Goal: Communication & Community: Answer question/provide support

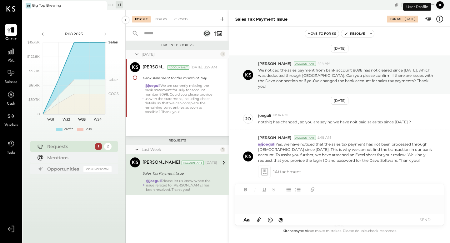
scroll to position [68, 0]
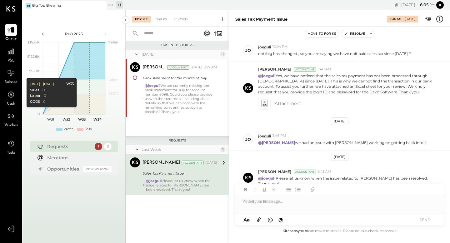
click at [76, 147] on div "Requests" at bounding box center [69, 146] width 44 height 6
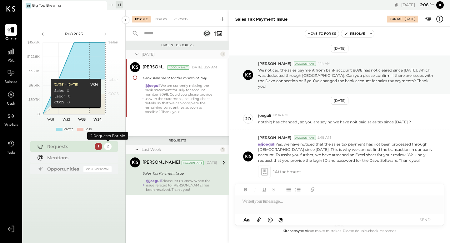
click at [108, 147] on div "2" at bounding box center [107, 146] width 7 height 7
click at [162, 21] on div "For KS" at bounding box center [161, 19] width 18 height 6
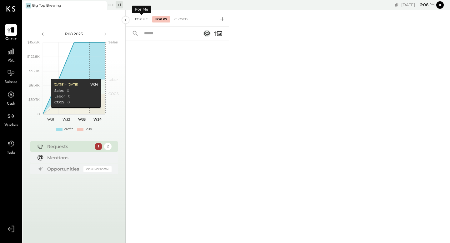
click at [143, 19] on div "For Me" at bounding box center [141, 19] width 19 height 6
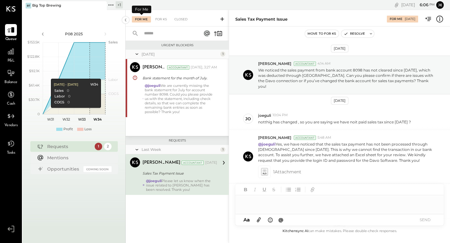
scroll to position [68, 0]
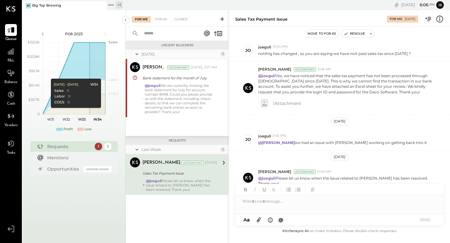
click at [186, 54] on div "[DATE]" at bounding box center [180, 54] width 77 height 5
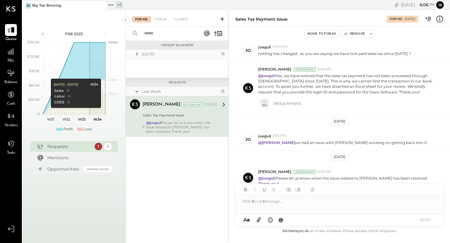
click at [186, 54] on div "[DATE]" at bounding box center [180, 54] width 77 height 5
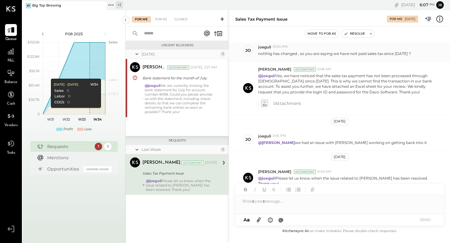
scroll to position [0, 0]
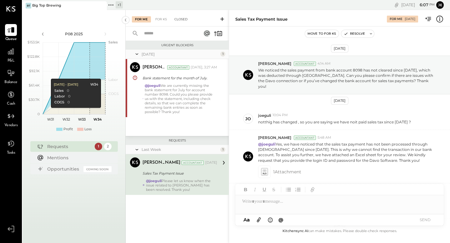
click at [185, 19] on div "Closed" at bounding box center [180, 19] width 19 height 6
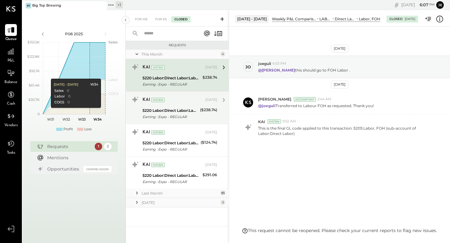
click at [180, 105] on div "KAI System [DATE] 5220 Labor:Direct Labor:Labor, Management Earning : Expo - RE…" at bounding box center [179, 108] width 75 height 26
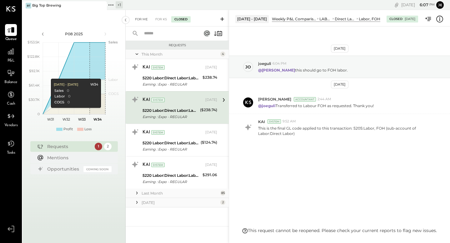
click at [142, 19] on div "For Me" at bounding box center [141, 19] width 19 height 6
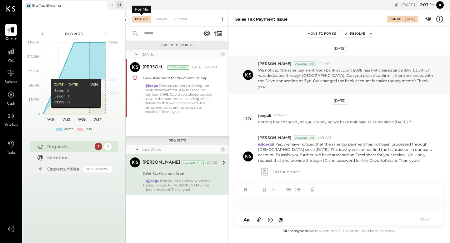
scroll to position [68, 0]
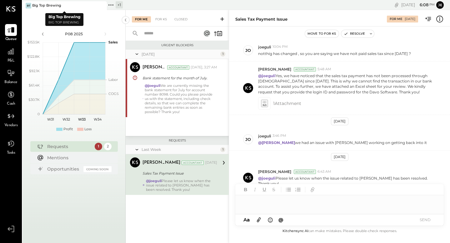
click at [50, 6] on div "Big Top Brewing" at bounding box center [46, 5] width 29 height 5
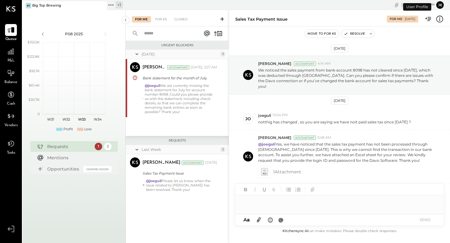
scroll to position [68, 0]
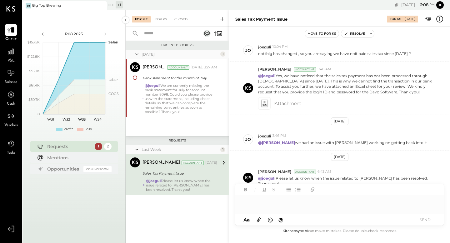
click at [117, 5] on div "+ 1" at bounding box center [119, 4] width 7 height 7
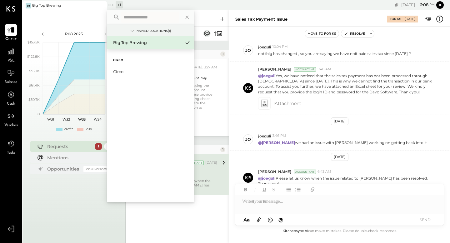
click at [126, 61] on div "Circo" at bounding box center [150, 57] width 87 height 16
click at [118, 60] on label "Circo" at bounding box center [118, 60] width 10 height 4
click at [118, 70] on div "Circo" at bounding box center [146, 72] width 67 height 6
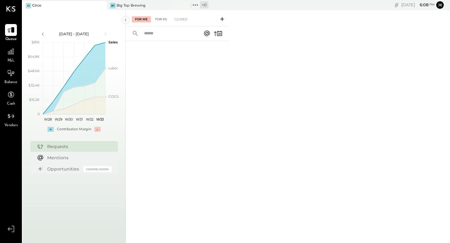
click at [164, 18] on div "For KS" at bounding box center [161, 19] width 18 height 6
click at [145, 19] on div "For Me" at bounding box center [141, 19] width 19 height 6
click at [7, 117] on icon at bounding box center [11, 116] width 8 height 8
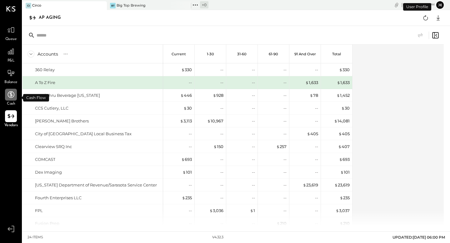
click at [11, 92] on icon at bounding box center [11, 94] width 7 height 7
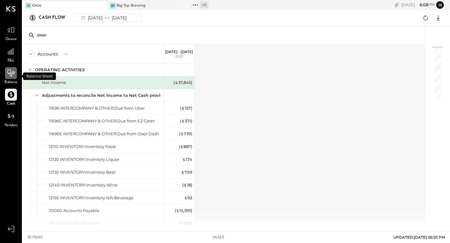
click at [13, 74] on icon at bounding box center [11, 73] width 8 height 8
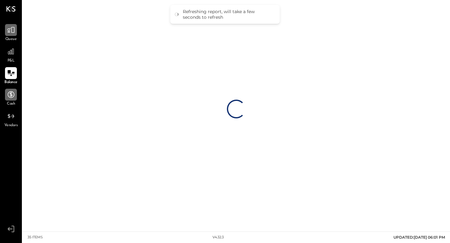
click at [11, 32] on icon at bounding box center [11, 30] width 8 height 8
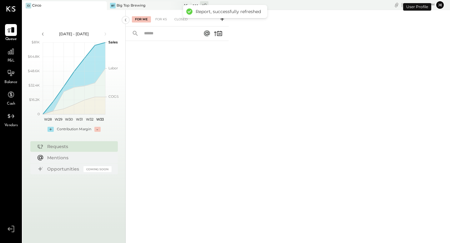
click at [129, 5] on div "Big Top Brewing" at bounding box center [131, 5] width 29 height 5
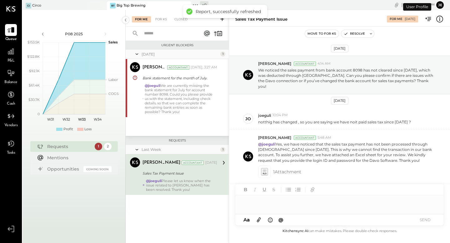
scroll to position [68, 0]
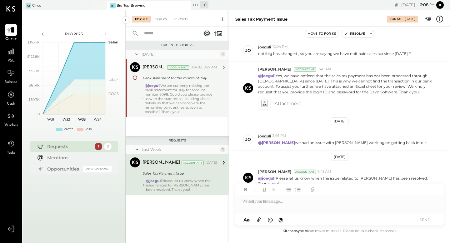
click at [203, 104] on div "@joeguli We are currently missing the bank statement for July for account numbe…" at bounding box center [181, 98] width 72 height 31
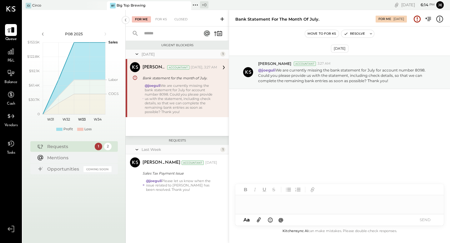
click at [256, 203] on div at bounding box center [339, 201] width 208 height 12
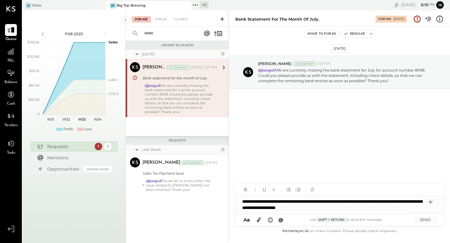
click at [347, 208] on div "**********" at bounding box center [339, 204] width 208 height 19
click at [339, 209] on div "**********" at bounding box center [339, 204] width 208 height 19
click at [338, 203] on div "**********" at bounding box center [339, 204] width 208 height 19
click at [350, 202] on div "**********" at bounding box center [339, 204] width 208 height 19
click at [369, 202] on div "**********" at bounding box center [339, 204] width 208 height 19
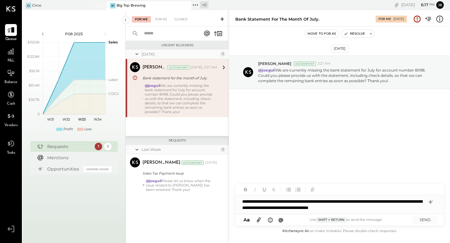
click at [411, 202] on div "**********" at bounding box center [339, 204] width 208 height 19
click at [426, 209] on div "**********" at bounding box center [339, 204] width 208 height 19
click at [261, 218] on icon at bounding box center [258, 219] width 7 height 7
click at [313, 189] on icon "button" at bounding box center [312, 188] width 3 height 3
click at [259, 219] on icon at bounding box center [259, 220] width 4 height 5
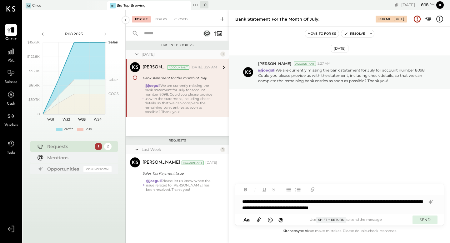
click at [425, 220] on button "SEND" at bounding box center [424, 220] width 25 height 8
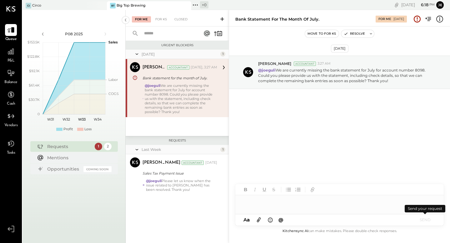
scroll to position [68, 0]
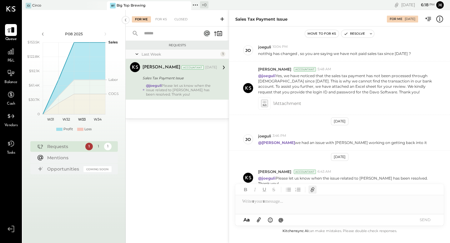
click at [312, 190] on icon "button" at bounding box center [312, 188] width 3 height 3
click at [257, 220] on icon at bounding box center [259, 220] width 4 height 5
click at [259, 219] on icon at bounding box center [258, 219] width 7 height 7
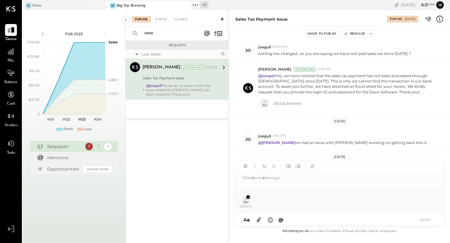
click at [426, 220] on button "SEND" at bounding box center [424, 220] width 25 height 8
drag, startPoint x: 247, startPoint y: 202, endPoint x: 251, endPoint y: 178, distance: 23.4
click at [251, 178] on div "AM [PERSON_NAME] MA [PERSON_NAME] J [PERSON_NAME] SUGGESTION Rephrasing 2025073…" at bounding box center [339, 193] width 208 height 65
click at [266, 184] on div at bounding box center [339, 181] width 208 height 19
click at [426, 220] on button "SEND" at bounding box center [424, 220] width 25 height 8
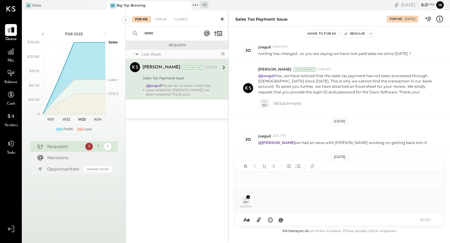
click at [294, 178] on div at bounding box center [339, 181] width 208 height 19
click at [424, 220] on button "SEND" at bounding box center [424, 220] width 25 height 8
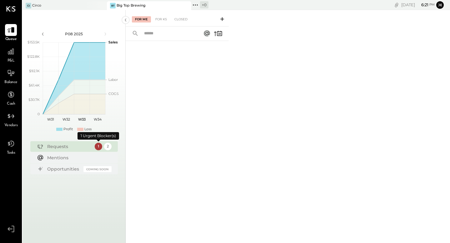
click at [99, 149] on div "1" at bounding box center [98, 146] width 7 height 7
click at [95, 146] on div "1" at bounding box center [98, 146] width 7 height 7
click at [108, 146] on div "2" at bounding box center [107, 146] width 7 height 7
click at [147, 17] on div "For Me" at bounding box center [141, 19] width 19 height 6
click at [182, 17] on div "Closed" at bounding box center [180, 19] width 19 height 6
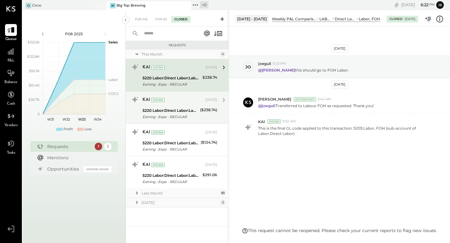
click at [177, 106] on div "KAI System [DATE] 5220 Labor:Direct Labor:Labor, Management Earning : Expo - RE…" at bounding box center [179, 108] width 75 height 26
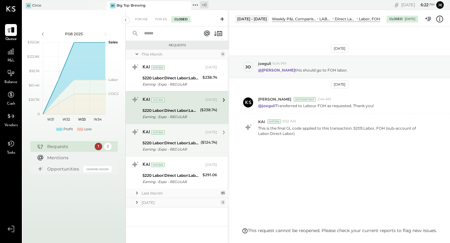
click at [177, 142] on div "5220 Labor:Direct Labor:Labor, Management" at bounding box center [170, 143] width 56 height 6
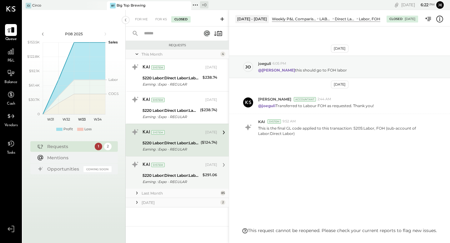
click at [176, 170] on div "KAI System [DATE] 5220 Labor:Direct Labor:Labor, Management Earning : Expo - RE…" at bounding box center [179, 173] width 75 height 26
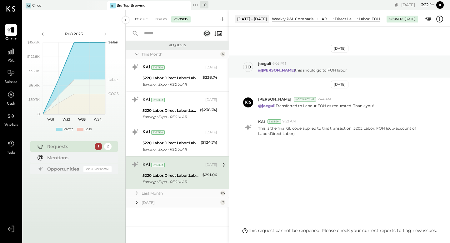
click at [140, 20] on div "For Me" at bounding box center [141, 19] width 19 height 6
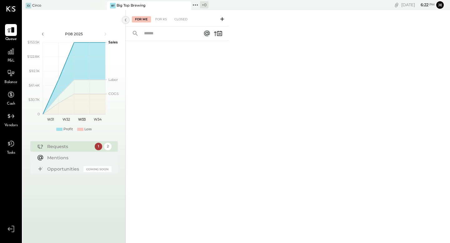
click at [126, 20] on icon at bounding box center [125, 19] width 7 height 11
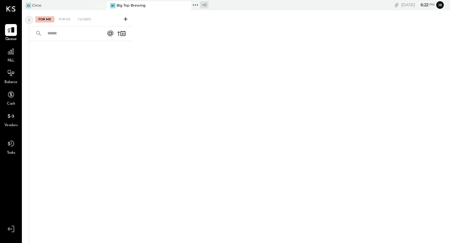
click at [28, 20] on icon at bounding box center [29, 19] width 7 height 11
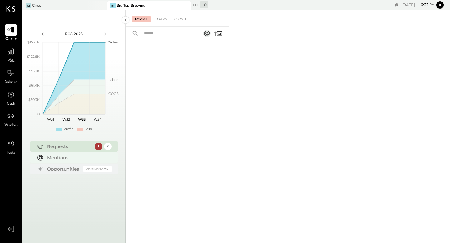
click at [87, 158] on div "Mentions" at bounding box center [77, 158] width 61 height 6
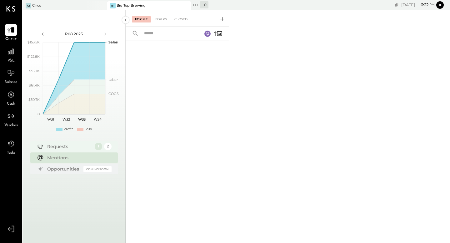
click at [77, 147] on div "Requests" at bounding box center [69, 146] width 44 height 6
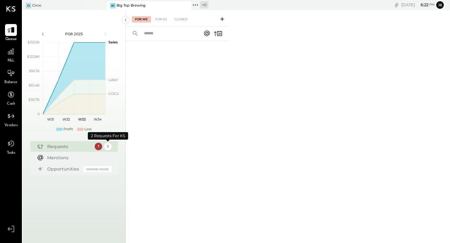
click at [111, 146] on div "2" at bounding box center [107, 146] width 7 height 7
click at [99, 147] on div "1" at bounding box center [98, 146] width 7 height 7
click at [98, 136] on div "P08 2025 polygon, polyline { transition: fill-opacity 0.1s, stroke-opacity 0.1s…" at bounding box center [73, 80] width 103 height 116
click at [98, 145] on div "1" at bounding box center [98, 146] width 7 height 7
click at [98, 137] on div "P08 2025 polygon, polyline { transition: fill-opacity 0.1s, stroke-opacity 0.1s…" at bounding box center [73, 80] width 103 height 116
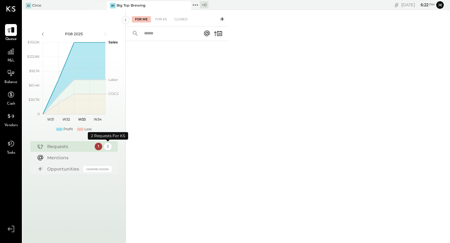
click at [108, 148] on div "2" at bounding box center [107, 146] width 7 height 7
click at [133, 5] on div "Big Top Brewing" at bounding box center [131, 5] width 29 height 5
click at [149, 6] on div "BT Big Top Brewing" at bounding box center [144, 6] width 75 height 6
click at [163, 18] on div "For KS" at bounding box center [161, 19] width 18 height 6
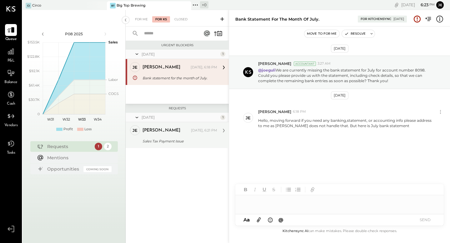
click at [160, 129] on div "[PERSON_NAME]" at bounding box center [165, 130] width 47 height 6
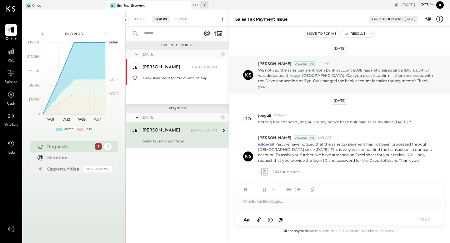
scroll to position [123, 0]
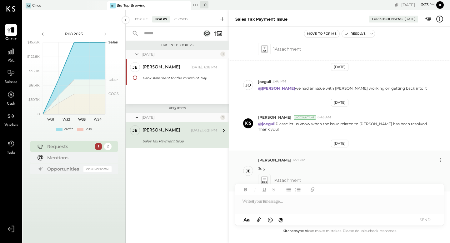
click at [275, 174] on span "1 Attachment" at bounding box center [287, 180] width 28 height 12
click at [263, 177] on icon at bounding box center [264, 180] width 7 height 7
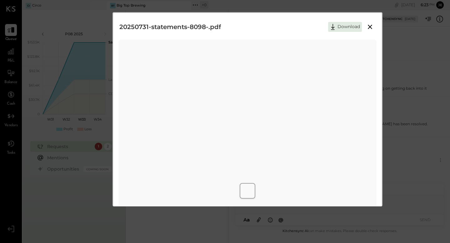
click at [370, 27] on icon at bounding box center [370, 27] width 4 height 4
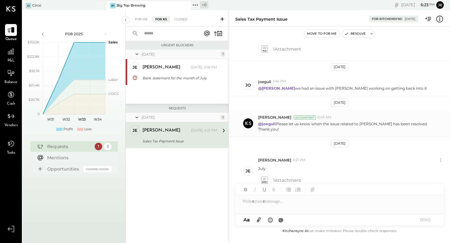
scroll to position [0, 0]
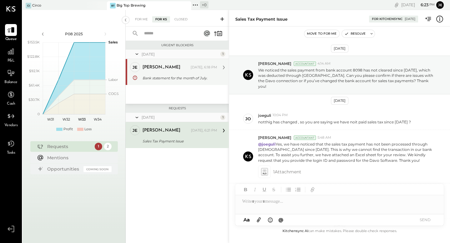
click at [185, 72] on div "[PERSON_NAME] [DATE], 6:18 PM Bank statement for the month of July. Hello, movi…" at bounding box center [179, 72] width 75 height 20
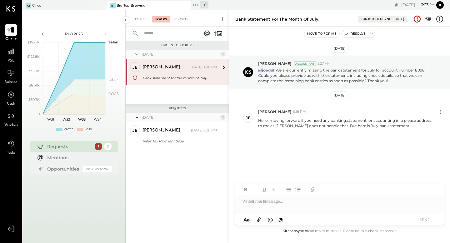
click at [134, 77] on icon at bounding box center [134, 77] width 5 height 7
click at [108, 147] on div "2" at bounding box center [107, 146] width 7 height 7
click at [52, 6] on div "Ci Circo" at bounding box center [59, 6] width 75 height 6
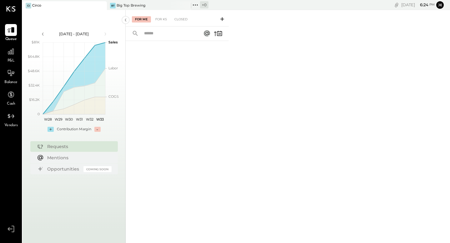
click at [162, 22] on div "For Me For KS Closed" at bounding box center [177, 18] width 103 height 17
click at [162, 18] on div "For KS" at bounding box center [161, 19] width 18 height 6
click at [186, 21] on div "Closed" at bounding box center [180, 19] width 19 height 6
click at [146, 19] on div "For Me" at bounding box center [141, 19] width 19 height 6
click at [122, 5] on div "Big Top Brewing" at bounding box center [131, 5] width 29 height 5
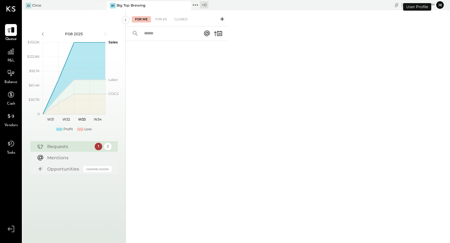
click at [195, 5] on icon at bounding box center [195, 4] width 1 height 1
click at [174, 105] on div at bounding box center [177, 133] width 103 height 185
click at [130, 6] on div "Big Top Brewing" at bounding box center [131, 5] width 29 height 5
click at [78, 3] on div "Ci Circo" at bounding box center [59, 6] width 75 height 6
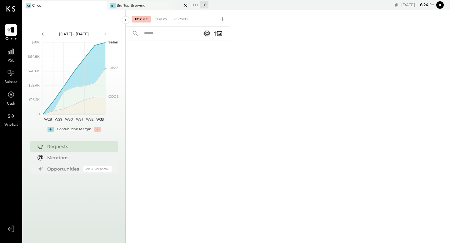
click at [140, 7] on div "Big Top Brewing" at bounding box center [131, 5] width 29 height 5
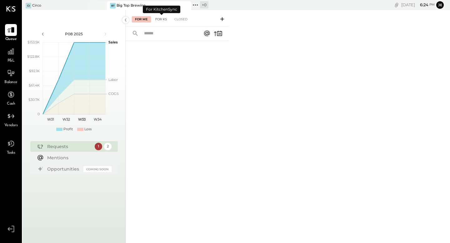
click at [166, 19] on div "For KS" at bounding box center [161, 19] width 18 height 6
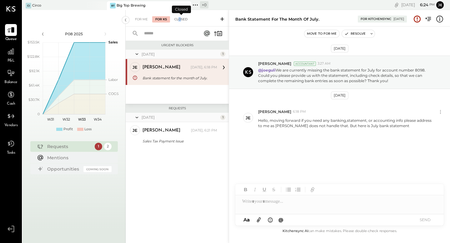
click at [180, 19] on div "Closed" at bounding box center [180, 19] width 19 height 6
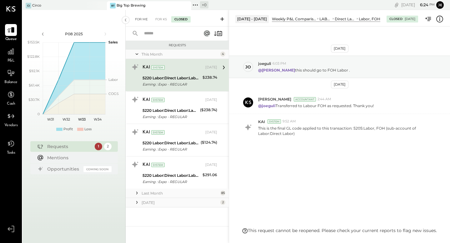
click at [144, 18] on div "For Me" at bounding box center [141, 19] width 19 height 6
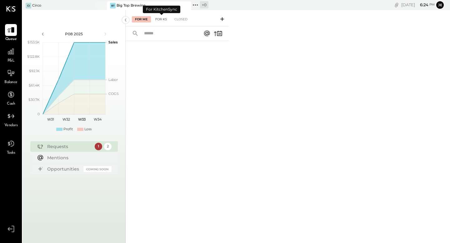
click at [160, 20] on div "For KS" at bounding box center [161, 19] width 18 height 6
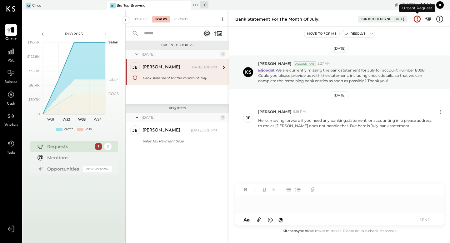
click at [416, 19] on icon at bounding box center [417, 19] width 8 height 8
click at [397, 20] on div "[DATE]" at bounding box center [398, 19] width 11 height 4
click at [441, 19] on icon at bounding box center [440, 19] width 8 height 8
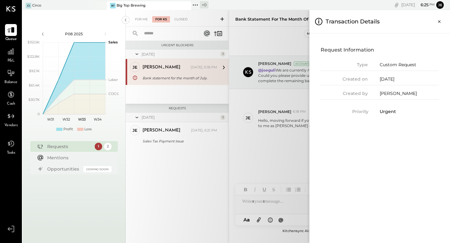
click at [441, 19] on icon "Close panel" at bounding box center [439, 21] width 6 height 6
